Goal: Information Seeking & Learning: Learn about a topic

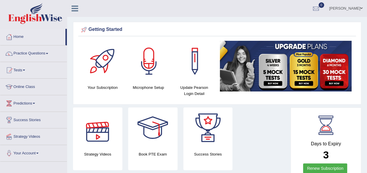
click at [97, 138] on div at bounding box center [97, 128] width 41 height 41
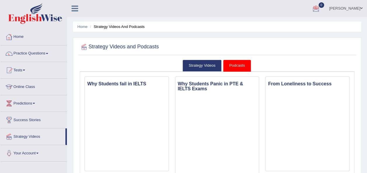
click at [19, 35] on link "Home" at bounding box center [33, 36] width 67 height 15
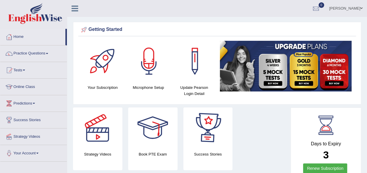
click at [335, 166] on link "Renew Subscription" at bounding box center [325, 169] width 44 height 10
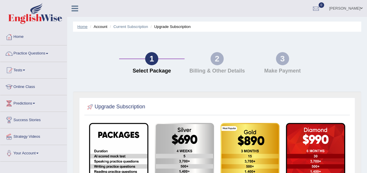
click at [85, 25] on link "Home" at bounding box center [82, 27] width 10 height 4
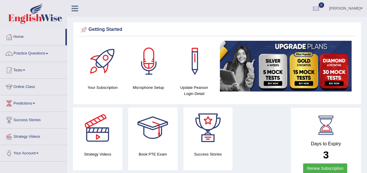
click at [102, 58] on div at bounding box center [103, 61] width 41 height 41
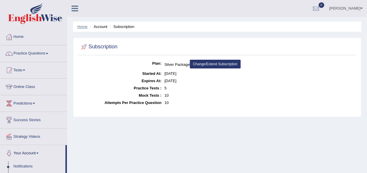
click at [83, 27] on link "Home" at bounding box center [82, 27] width 10 height 4
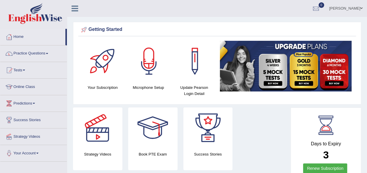
click at [48, 53] on span at bounding box center [47, 53] width 2 height 1
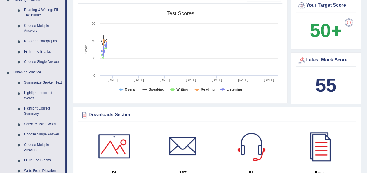
scroll to position [35, 0]
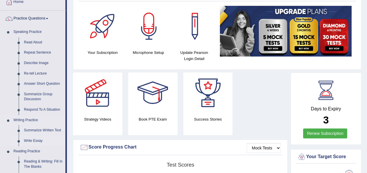
click at [39, 139] on link "Write Essay" at bounding box center [43, 141] width 44 height 11
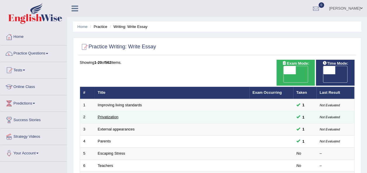
click at [114, 115] on link "Privatization" at bounding box center [108, 117] width 21 height 4
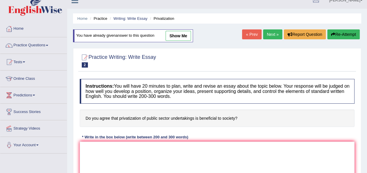
scroll to position [12, 0]
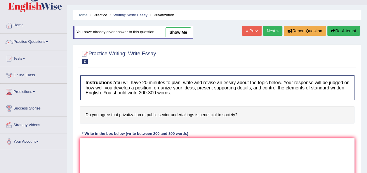
click at [179, 32] on link "show me" at bounding box center [177, 32] width 25 height 10
type textarea "The increasing influence of privatization of public sector on our lives has ign…"
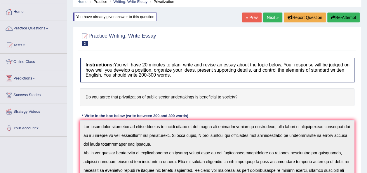
scroll to position [23, 0]
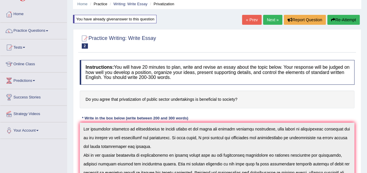
click at [273, 18] on link "Next »" at bounding box center [272, 20] width 19 height 10
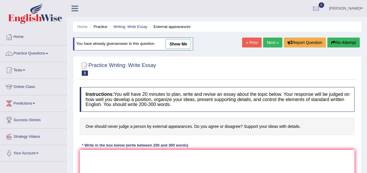
click at [182, 40] on link "show me" at bounding box center [177, 44] width 25 height 10
type textarea "The increasing influence of never judge a person by external appearance on our …"
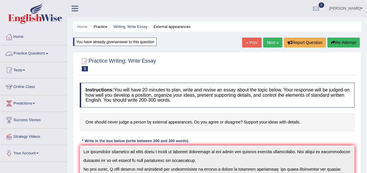
click at [49, 53] on link "Practice Questions" at bounding box center [33, 53] width 67 height 15
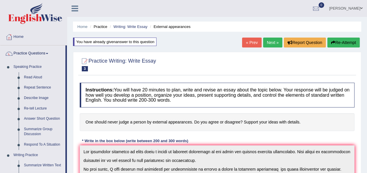
click at [48, 165] on link "Summarize Written Text" at bounding box center [43, 165] width 44 height 11
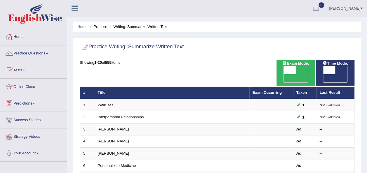
click at [49, 51] on link "Practice Questions" at bounding box center [33, 53] width 67 height 15
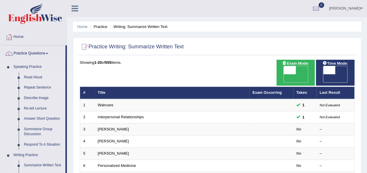
click at [57, 80] on link "Read Aloud" at bounding box center [43, 77] width 44 height 11
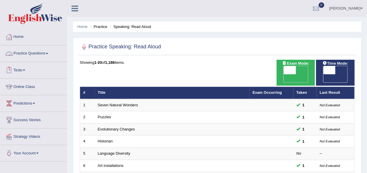
click at [48, 54] on span at bounding box center [47, 53] width 2 height 1
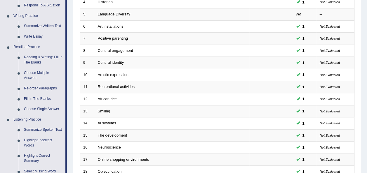
scroll to position [140, 0]
click at [38, 129] on link "Summarize Spoken Text" at bounding box center [43, 129] width 44 height 11
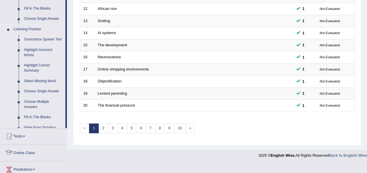
scroll to position [210, 0]
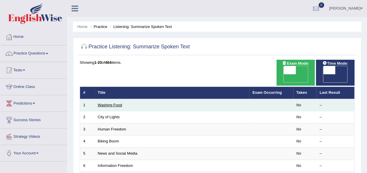
click at [110, 103] on link "Washing Food" at bounding box center [110, 105] width 24 height 4
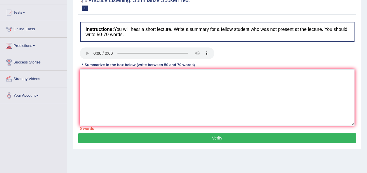
scroll to position [58, 0]
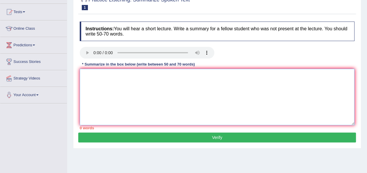
click at [90, 79] on textarea at bounding box center [217, 97] width 275 height 57
click at [103, 79] on textarea at bounding box center [217, 97] width 275 height 57
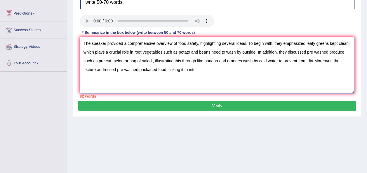
scroll to position [93, 0]
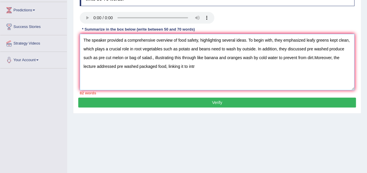
click at [245, 41] on textarea "The speaker provided a comprehensive overview of food safety, highlighting seve…" at bounding box center [217, 62] width 275 height 57
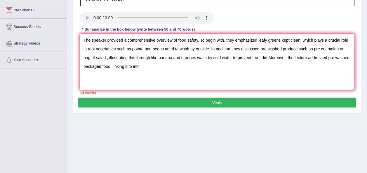
click at [94, 56] on textarea "The speaker provided a comprehensive overview of food safety. To begin with, th…" at bounding box center [217, 62] width 275 height 57
click at [253, 56] on textarea "The speaker provided a comprehensive overview of food safety. To begin with, th…" at bounding box center [217, 62] width 275 height 57
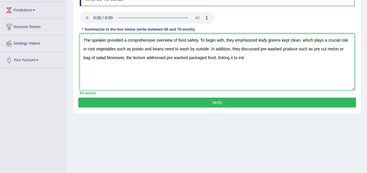
click at [245, 60] on textarea "The speaker provided a comprehensive overview of food safety. To begin with, th…" at bounding box center [217, 62] width 275 height 57
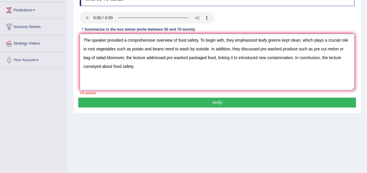
click at [151, 58] on textarea "The speaker provided a comprehensive overview of food safety. To begin with, th…" at bounding box center [217, 62] width 275 height 57
click at [95, 58] on textarea "The speaker provided a comprehensive overview of food safety. To begin with, th…" at bounding box center [217, 62] width 275 height 57
click at [116, 58] on textarea "The speaker provided a comprehensive overview of food safety. To begin with, th…" at bounding box center [217, 62] width 275 height 57
click at [351, 39] on textarea "The speaker provided a comprehensive overview of food safety. To begin with, th…" at bounding box center [217, 62] width 275 height 57
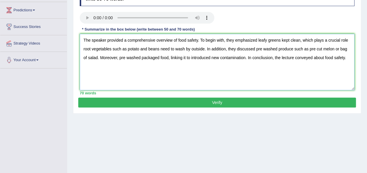
click at [345, 40] on textarea "The speaker provided a comprehensive overview of food safety. To begin with, th…" at bounding box center [217, 62] width 275 height 57
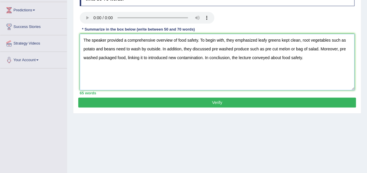
click at [223, 57] on textarea "The speaker provided a comprehensive overview of food safety. To begin with, th…" at bounding box center [217, 62] width 275 height 57
click at [306, 57] on textarea "The speaker provided a comprehensive overview of food safety. To begin with, th…" at bounding box center [217, 62] width 275 height 57
drag, startPoint x: 306, startPoint y: 57, endPoint x: 290, endPoint y: 85, distance: 32.3
click at [290, 85] on textarea "The speaker provided a comprehensive overview of food safety. To begin with, th…" at bounding box center [217, 62] width 275 height 57
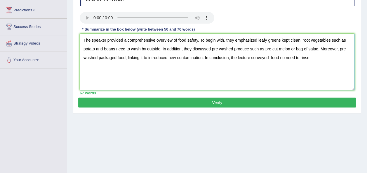
click at [270, 57] on textarea "The speaker provided a comprehensive overview of food safety. To begin with, th…" at bounding box center [217, 62] width 275 height 57
click at [334, 57] on textarea "The speaker provided a comprehensive overview of food safety. To begin with, th…" at bounding box center [217, 62] width 275 height 57
click at [271, 56] on textarea "The speaker provided a comprehensive overview of food safety. To begin with, th…" at bounding box center [217, 62] width 275 height 57
click at [281, 71] on textarea "The speaker provided a comprehensive overview of food safety. To begin with, th…" at bounding box center [217, 62] width 275 height 57
click at [333, 58] on textarea "The speaker provided a comprehensive overview of food safety. To begin with, th…" at bounding box center [217, 62] width 275 height 57
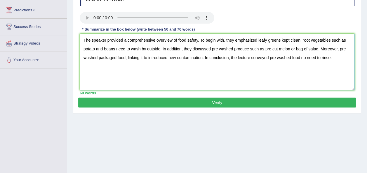
type textarea "The speaker provided a comprehensive overview of food safety. To begin with, th…"
click at [234, 103] on button "Verify" at bounding box center [216, 103] width 277 height 10
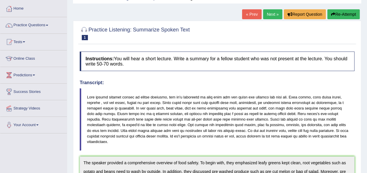
scroll to position [25, 0]
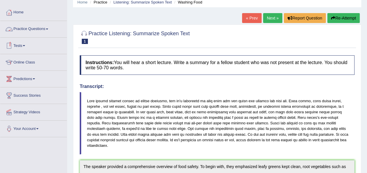
click at [48, 29] on link "Practice Questions" at bounding box center [33, 28] width 67 height 15
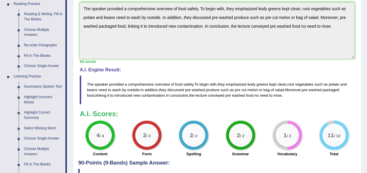
scroll to position [188, 0]
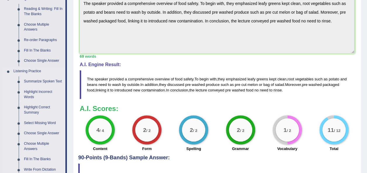
click at [49, 90] on link "Highlight Incorrect Words" at bounding box center [43, 94] width 44 height 15
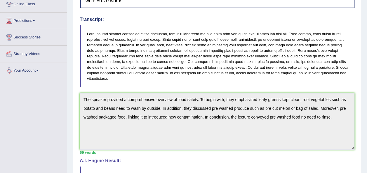
scroll to position [163, 0]
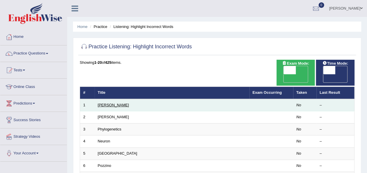
click at [104, 103] on link "[PERSON_NAME]" at bounding box center [113, 105] width 31 height 4
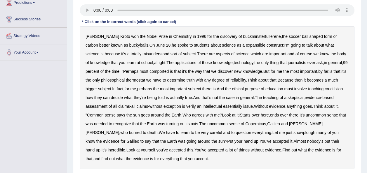
scroll to position [105, 0]
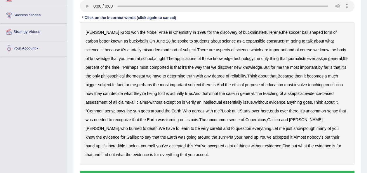
click at [246, 41] on b "expansible" at bounding box center [256, 41] width 20 height 5
click at [149, 67] on b "comported" at bounding box center [158, 67] width 19 height 5
click at [126, 74] on b "thermostat" at bounding box center [135, 76] width 19 height 5
click at [324, 85] on b "crucifixion" at bounding box center [333, 85] width 18 height 5
click at [192, 103] on b "verily" at bounding box center [191, 102] width 10 height 5
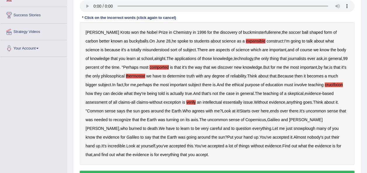
click at [234, 103] on b "essentially" at bounding box center [232, 102] width 19 height 5
click at [293, 129] on b "snowplough" at bounding box center [304, 128] width 22 height 5
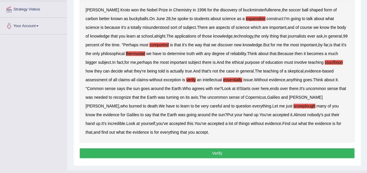
scroll to position [139, 0]
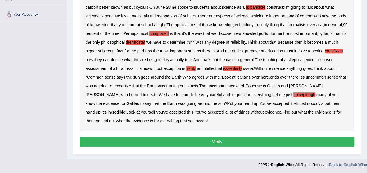
click at [231, 139] on button "Verify" at bounding box center [217, 142] width 275 height 10
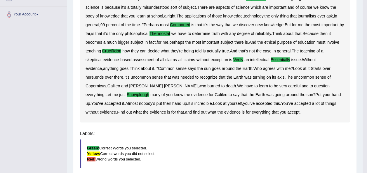
scroll to position [133, 0]
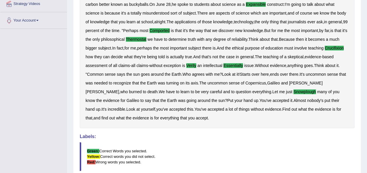
click at [366, 169] on div "Home Practice Listening: Highlight Incorrect Words Harold « Prev Next » Report …" at bounding box center [217, 46] width 300 height 359
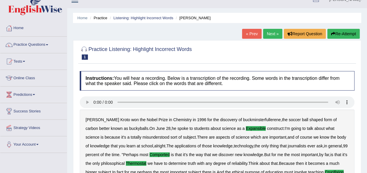
scroll to position [1, 0]
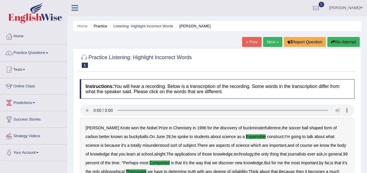
click at [274, 40] on link "Next »" at bounding box center [272, 42] width 19 height 10
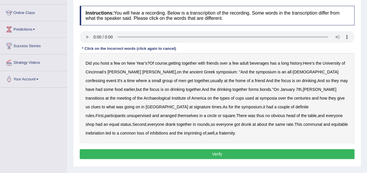
scroll to position [82, 0]
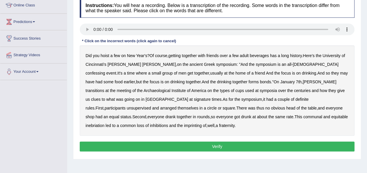
click at [105, 71] on b "confessing" at bounding box center [95, 73] width 20 height 5
click at [194, 99] on b "signature" at bounding box center [202, 99] width 17 height 5
click at [151, 106] on b "unsupervised" at bounding box center [139, 108] width 24 height 5
click at [94, 115] on b "shop" at bounding box center [89, 117] width 9 height 5
click at [202, 123] on b "imprinting" at bounding box center [193, 125] width 18 height 5
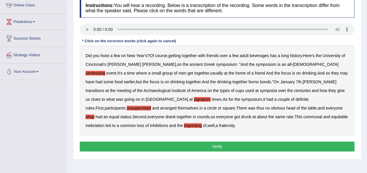
click at [236, 145] on button "Verify" at bounding box center [217, 147] width 275 height 10
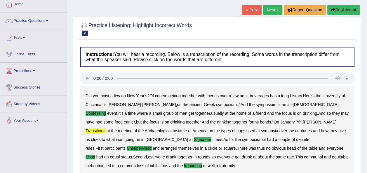
scroll to position [30, 0]
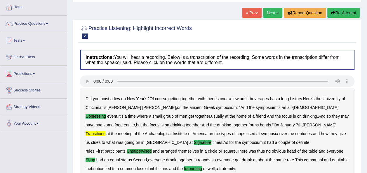
click at [271, 10] on link "Next »" at bounding box center [272, 13] width 19 height 10
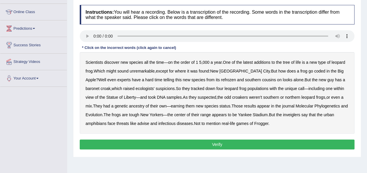
scroll to position [82, 0]
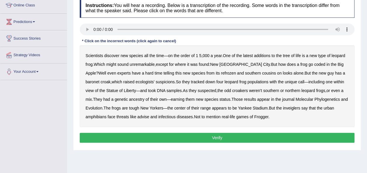
click at [314, 64] on b "coded" at bounding box center [319, 64] width 11 height 5
click at [221, 73] on b "refrozen" at bounding box center [228, 73] width 15 height 5
click at [290, 108] on b "inveiglers" at bounding box center [291, 108] width 17 height 5
click at [143, 116] on b "advise" at bounding box center [143, 117] width 12 height 5
click at [222, 137] on button "Verify" at bounding box center [217, 138] width 275 height 10
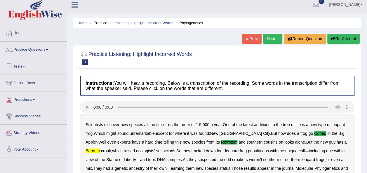
scroll to position [0, 0]
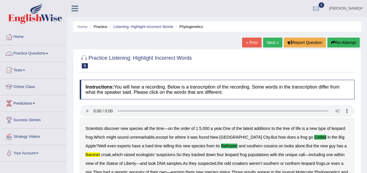
click at [47, 53] on link "Practice Questions" at bounding box center [33, 53] width 67 height 15
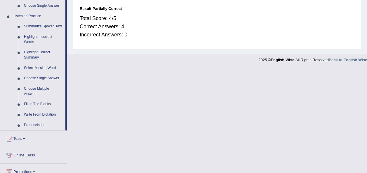
scroll to position [245, 0]
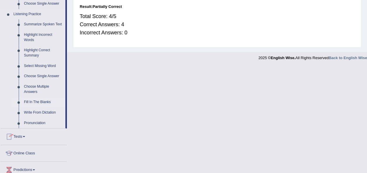
click at [32, 102] on link "Fill In The Blanks" at bounding box center [43, 102] width 44 height 11
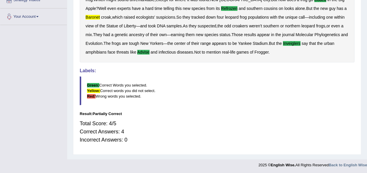
scroll to position [95, 0]
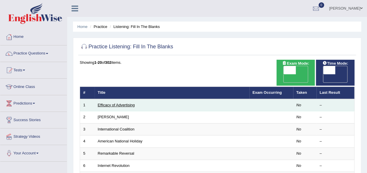
click at [110, 103] on link "Efficacy of Advertising" at bounding box center [116, 105] width 37 height 4
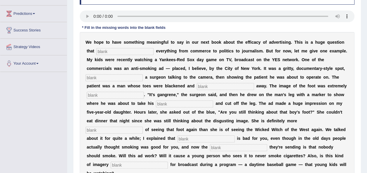
scroll to position [93, 0]
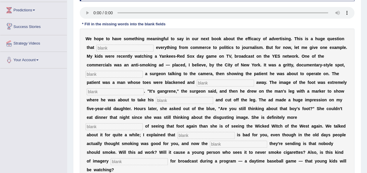
click at [117, 46] on input "text" at bounding box center [124, 48] width 57 height 7
type input "impact"
click at [143, 71] on input "text" at bounding box center [113, 74] width 57 height 7
type input "featuring"
click at [197, 82] on input "text" at bounding box center [225, 83] width 57 height 7
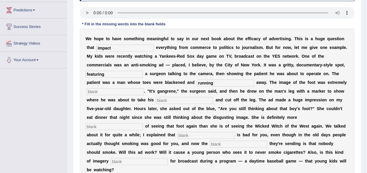
type input "running"
click at [144, 88] on input "text" at bounding box center [115, 91] width 57 height 7
type input "discusting"
click at [213, 97] on input "text" at bounding box center [184, 100] width 57 height 7
type input "haxsaw"
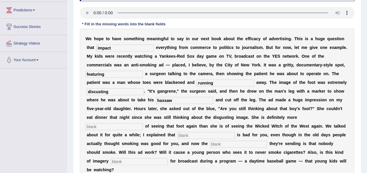
click at [139, 123] on input "text" at bounding box center [113, 126] width 57 height 7
type input "scared"
click at [193, 132] on input "text" at bounding box center [205, 135] width 57 height 7
type input "smoking"
click at [210, 141] on input "text" at bounding box center [238, 144] width 57 height 7
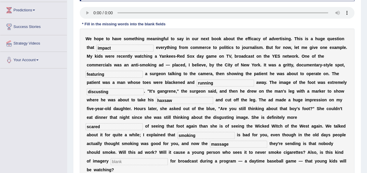
click at [210, 141] on input "massage" at bounding box center [238, 144] width 57 height 7
type input "message"
click at [128, 158] on input "text" at bounding box center [139, 161] width 57 height 7
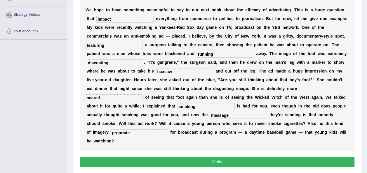
scroll to position [128, 0]
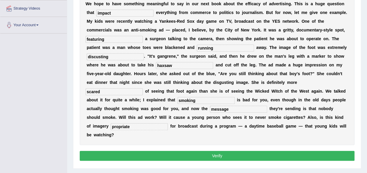
type input "propriate"
click at [266, 151] on button "Verify" at bounding box center [217, 156] width 275 height 10
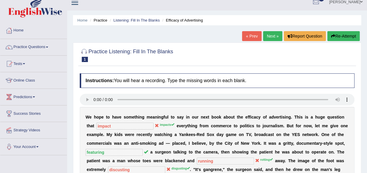
scroll to position [0, 0]
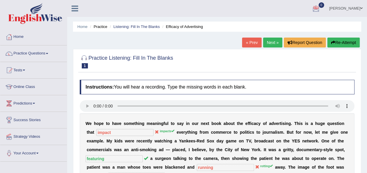
click at [269, 41] on link "Next »" at bounding box center [272, 43] width 19 height 10
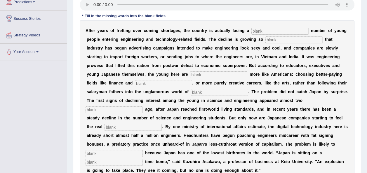
scroll to position [105, 0]
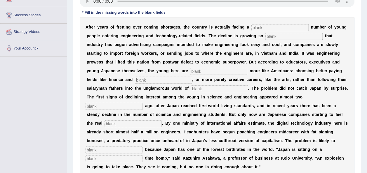
click at [262, 27] on input "text" at bounding box center [279, 27] width 57 height 7
type input "duandealing"
click at [265, 34] on input "text" at bounding box center [293, 36] width 57 height 7
type input "drastic"
click at [190, 72] on input "text" at bounding box center [218, 71] width 57 height 7
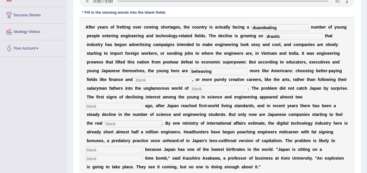
type input "beheaving"
click at [192, 77] on input "text" at bounding box center [163, 80] width 57 height 7
type input "medicine"
click at [191, 87] on input "text" at bounding box center [219, 88] width 57 height 7
type input "manufacturing"
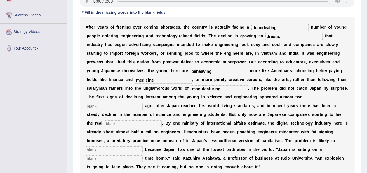
click at [143, 103] on input "text" at bounding box center [113, 106] width 57 height 7
type input "decades"
click at [162, 121] on input "text" at bounding box center [132, 124] width 57 height 7
type input "pinches"
click at [125, 147] on input "text" at bounding box center [113, 150] width 57 height 7
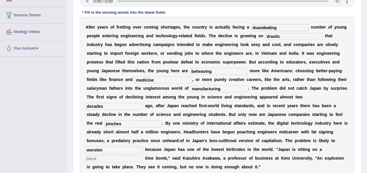
type input "worsten"
click at [118, 156] on input "text" at bounding box center [113, 159] width 57 height 7
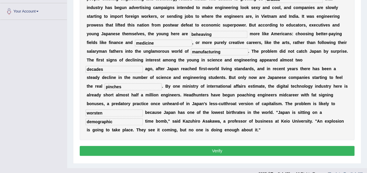
scroll to position [142, 0]
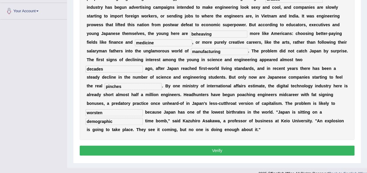
type input "demographic"
click at [294, 146] on button "Verify" at bounding box center [217, 151] width 275 height 10
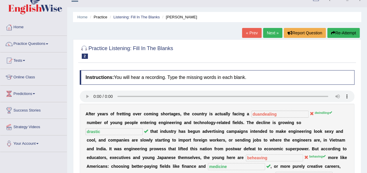
scroll to position [5, 0]
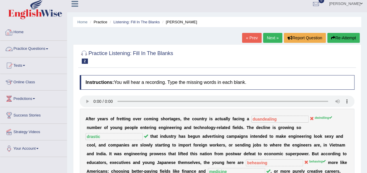
click at [48, 50] on link "Practice Questions" at bounding box center [33, 48] width 67 height 15
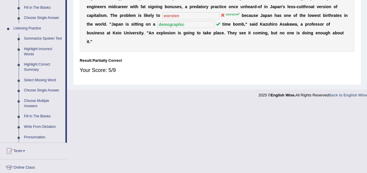
scroll to position [238, 0]
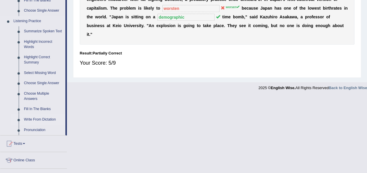
click at [36, 118] on link "Write From Dictation" at bounding box center [43, 120] width 44 height 11
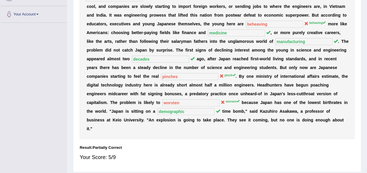
scroll to position [77, 0]
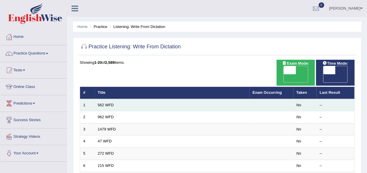
drag, startPoint x: 0, startPoint y: 0, endPoint x: 106, endPoint y: 94, distance: 141.4
click at [106, 99] on td "562 WFD" at bounding box center [172, 105] width 155 height 12
click at [103, 103] on link "562 WFD" at bounding box center [106, 105] width 16 height 4
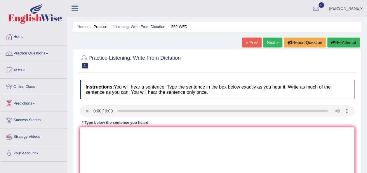
click at [119, 141] on textarea at bounding box center [217, 155] width 275 height 57
click at [86, 111] on div "Instructions: You will hear a sentence. Type the sentence in the box below exac…" at bounding box center [216, 139] width 277 height 124
click at [95, 139] on textarea at bounding box center [217, 155] width 275 height 57
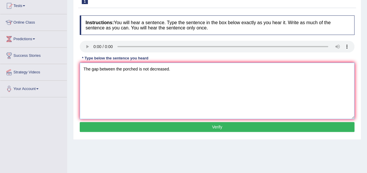
scroll to position [70, 0]
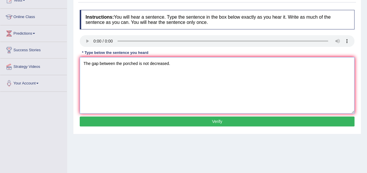
type textarea "The gap between the porched is not decreased."
click at [245, 118] on button "Verify" at bounding box center [217, 122] width 275 height 10
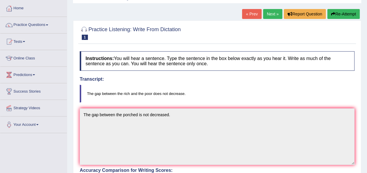
scroll to position [27, 0]
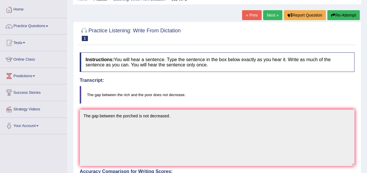
click at [272, 13] on link "Next »" at bounding box center [272, 15] width 19 height 10
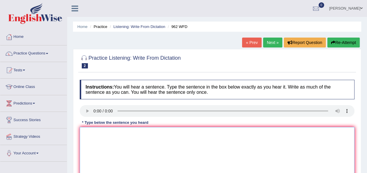
click at [97, 132] on textarea at bounding box center [217, 155] width 275 height 57
click at [129, 132] on textarea "If you have any questions about your exam" at bounding box center [217, 155] width 275 height 57
click at [179, 133] on textarea "If you have any questions/ question about your exam" at bounding box center [217, 155] width 275 height 57
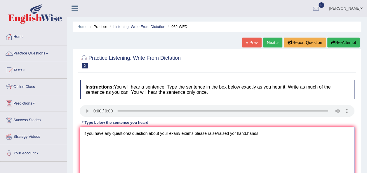
click at [247, 133] on textarea "If you have any questions/ question about your exam/ exams please raise/raised …" at bounding box center [217, 155] width 275 height 57
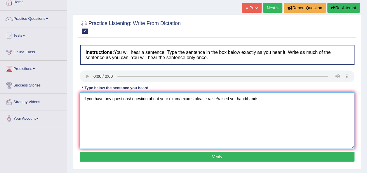
scroll to position [35, 0]
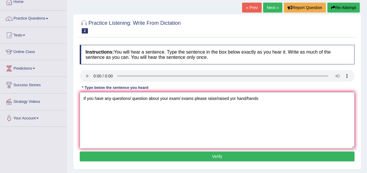
click at [266, 97] on textarea "If you have any questions/ question about your exam/ exams please raise/raised …" at bounding box center [217, 120] width 275 height 57
type textarea "If you have any questions/ question about your exam/ exams please raise/raised …"
click at [209, 156] on button "Verify" at bounding box center [217, 157] width 275 height 10
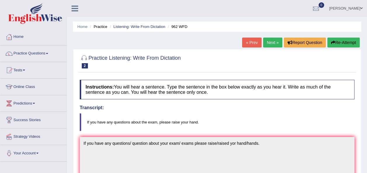
scroll to position [0, 0]
click at [271, 43] on link "Next »" at bounding box center [272, 43] width 19 height 10
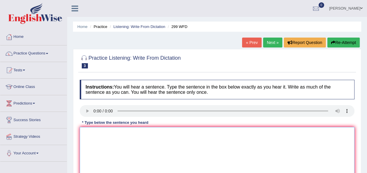
click at [89, 129] on textarea at bounding box center [217, 155] width 275 height 57
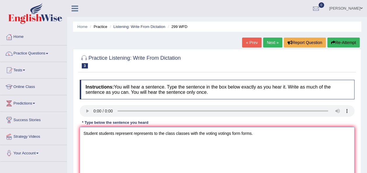
type textarea "Student students represent represents to the class classes with the voting voti…"
click at [366, 169] on div "Home Practice Listening: Write From Dictation 299 WFD « Prev Next » Report Ques…" at bounding box center [217, 146] width 300 height 292
click at [366, 169] on html "Toggle navigation Home Practice Questions Speaking Practice Read Aloud Repeat S…" at bounding box center [183, 86] width 367 height 173
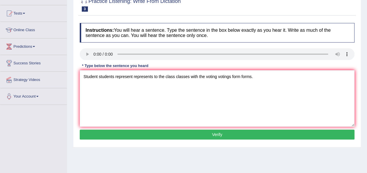
scroll to position [70, 0]
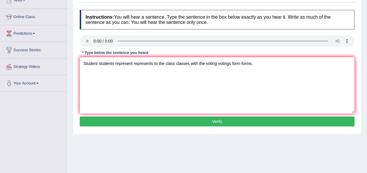
click at [290, 120] on button "Verify" at bounding box center [217, 122] width 275 height 10
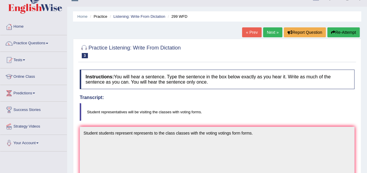
scroll to position [4, 0]
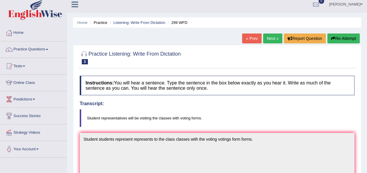
click at [272, 36] on link "Next »" at bounding box center [272, 39] width 19 height 10
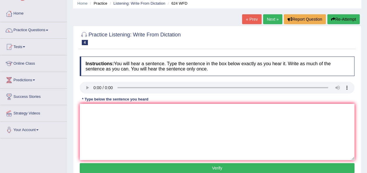
scroll to position [35, 0]
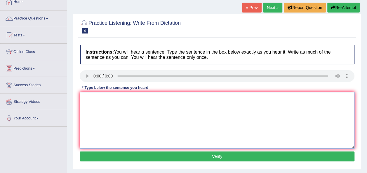
click at [91, 100] on textarea at bounding box center [217, 120] width 275 height 57
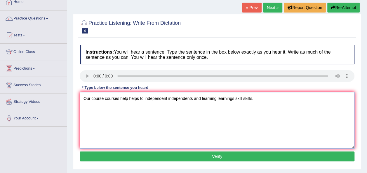
type textarea "Our course courses help helps to independent independents and learning learning…"
click at [211, 155] on button "Verify" at bounding box center [217, 157] width 275 height 10
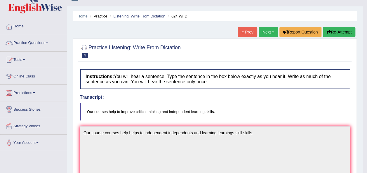
scroll to position [4, 0]
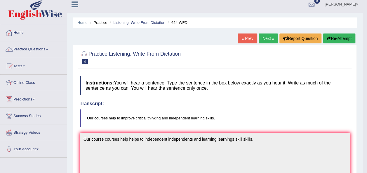
click at [266, 36] on link "Next »" at bounding box center [268, 39] width 19 height 10
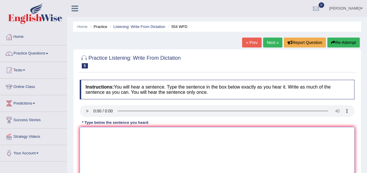
click at [88, 132] on textarea at bounding box center [217, 155] width 275 height 57
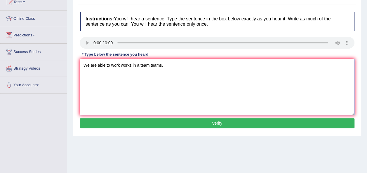
scroll to position [70, 0]
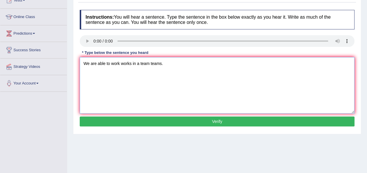
type textarea "We are able to work works in a team teams."
click at [244, 122] on button "Verify" at bounding box center [217, 122] width 275 height 10
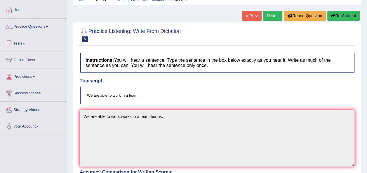
scroll to position [23, 0]
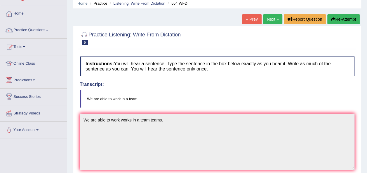
click at [272, 19] on link "Next »" at bounding box center [272, 19] width 19 height 10
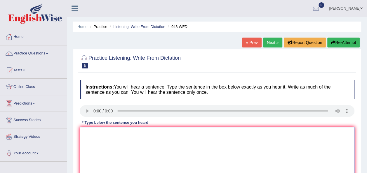
click at [91, 138] on textarea at bounding box center [217, 155] width 275 height 57
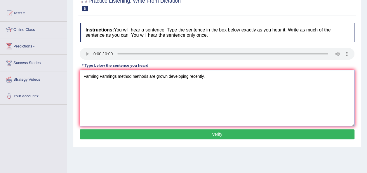
scroll to position [58, 0]
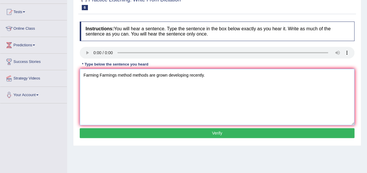
type textarea "Farming Farmings method methods are grown developing recently."
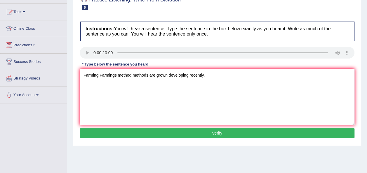
click at [291, 132] on button "Verify" at bounding box center [217, 133] width 275 height 10
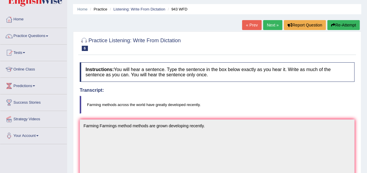
scroll to position [12, 0]
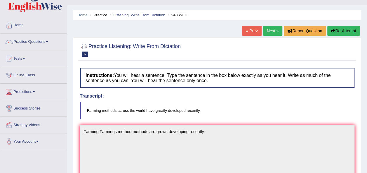
click at [338, 30] on button "Re-Attempt" at bounding box center [343, 31] width 32 height 10
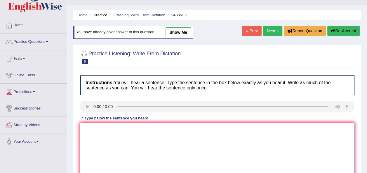
click at [92, 128] on textarea at bounding box center [217, 151] width 275 height 57
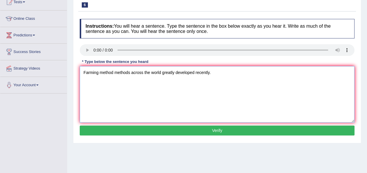
scroll to position [82, 0]
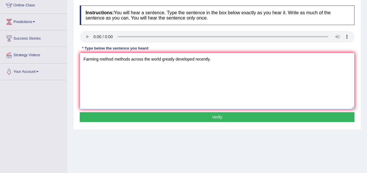
type textarea "Farming method methods across the world greatly developed recently."
click at [273, 115] on button "Verify" at bounding box center [217, 117] width 275 height 10
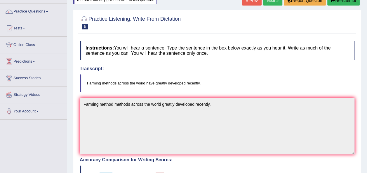
scroll to position [35, 0]
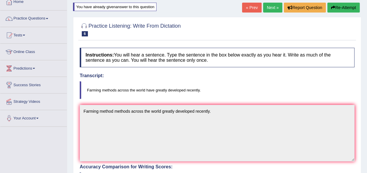
click at [270, 8] on link "Next »" at bounding box center [272, 8] width 19 height 10
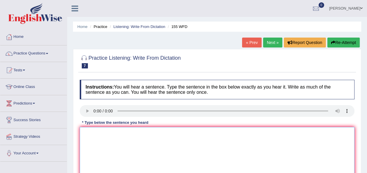
click at [88, 130] on textarea at bounding box center [217, 155] width 275 height 57
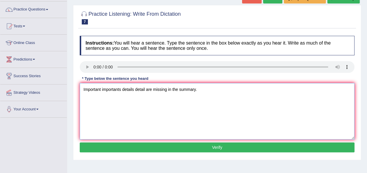
scroll to position [58, 0]
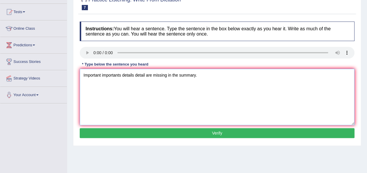
type textarea "Important importants details detail are missing in the summary."
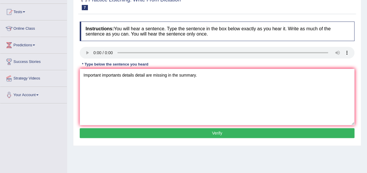
click at [290, 132] on button "Verify" at bounding box center [217, 133] width 275 height 10
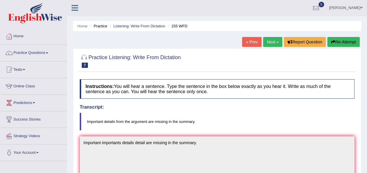
scroll to position [0, 0]
